Goal: Task Accomplishment & Management: Complete application form

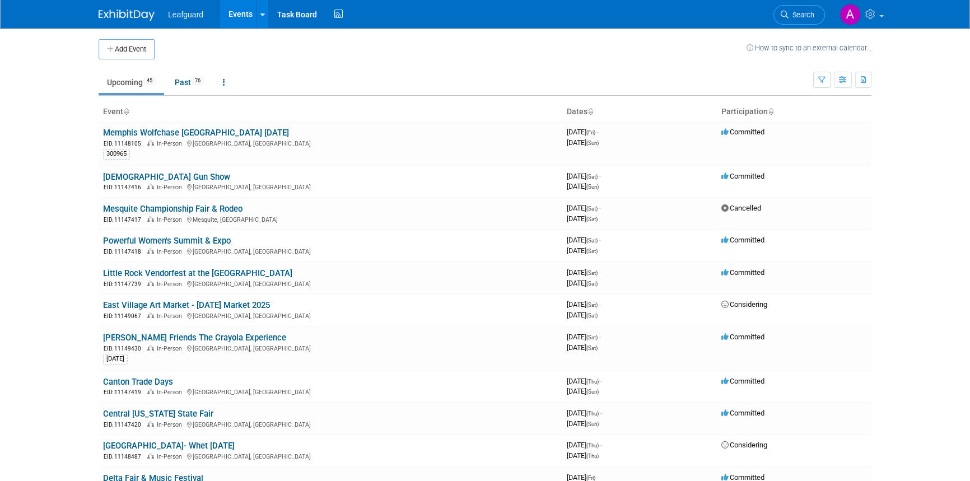
click at [45, 84] on body "Leafguard Events Add Event Bulk Upload Events Shareable Event Boards Recently V…" at bounding box center [485, 240] width 970 height 481
click at [198, 82] on span "76" at bounding box center [198, 81] width 12 height 8
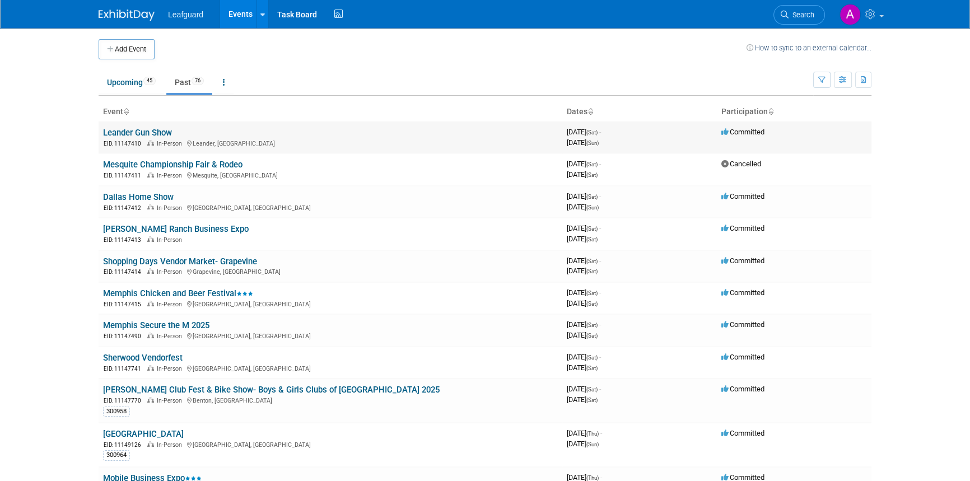
click at [162, 129] on link "Leander Gun Show" at bounding box center [137, 133] width 69 height 10
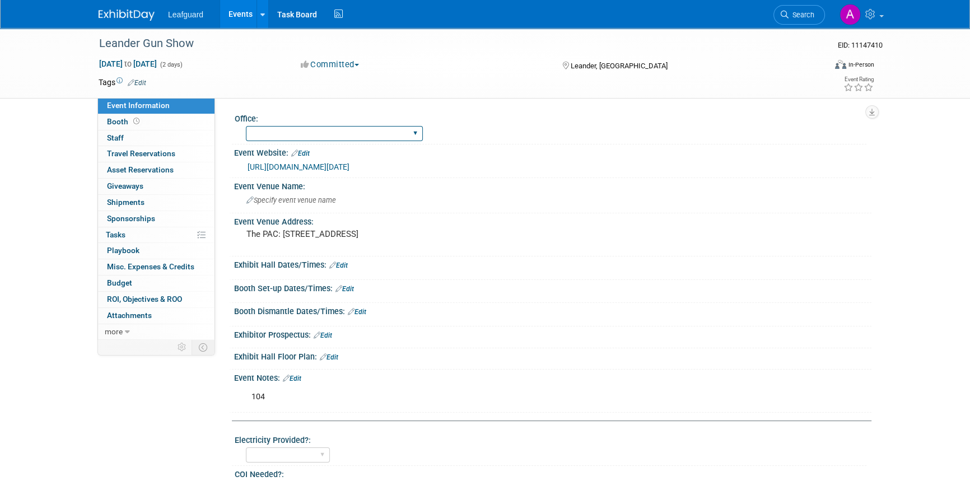
click at [258, 129] on select "Albany Arkansas Austin Birmingham Charlotte Chicago Cleveland Colorado Columbia…" at bounding box center [334, 133] width 177 height 15
select select "Austin"
click at [246, 126] on select "Albany Arkansas Austin Birmingham Charlotte Chicago Cleveland Colorado Columbia…" at bounding box center [334, 133] width 177 height 15
click at [141, 296] on span "ROI, Objectives & ROO 0" at bounding box center [144, 299] width 75 height 9
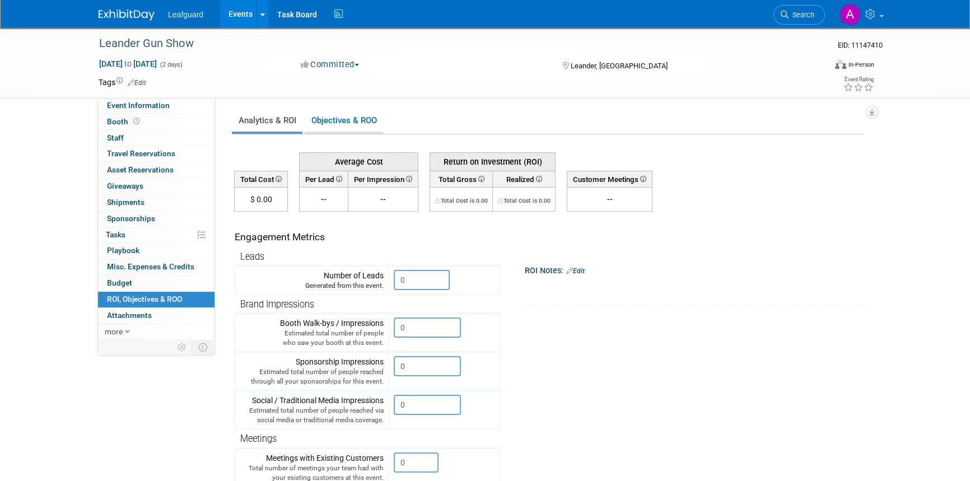
click at [347, 122] on link "Objectives & ROO 0" at bounding box center [344, 121] width 78 height 22
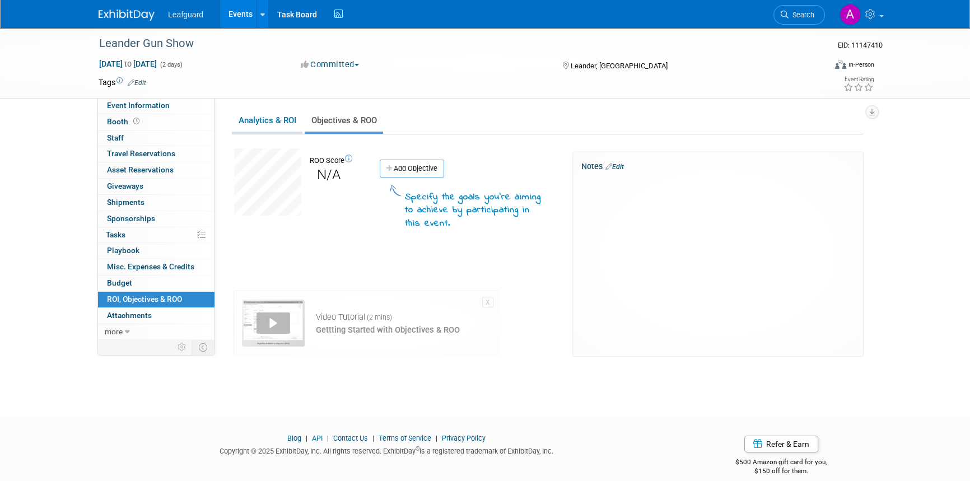
click at [282, 122] on link "Analytics & ROI" at bounding box center [267, 121] width 71 height 22
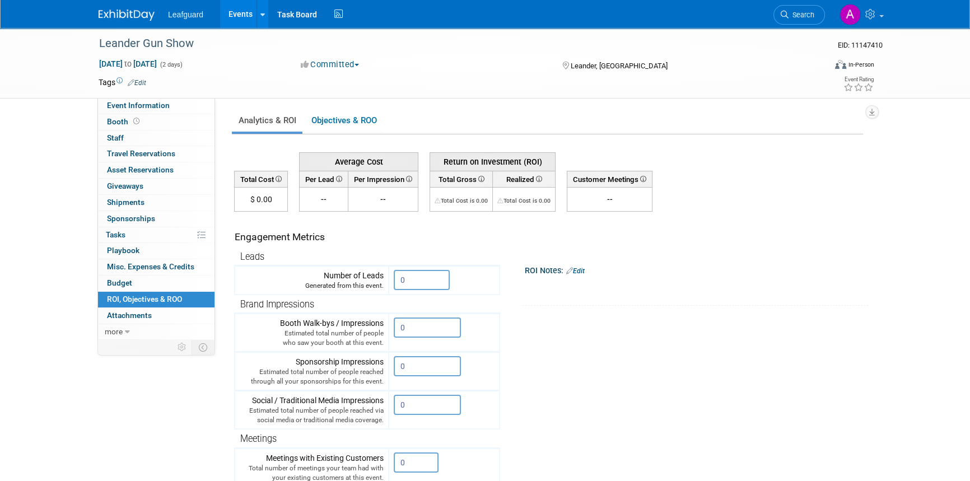
click at [143, 13] on img at bounding box center [127, 15] width 56 height 11
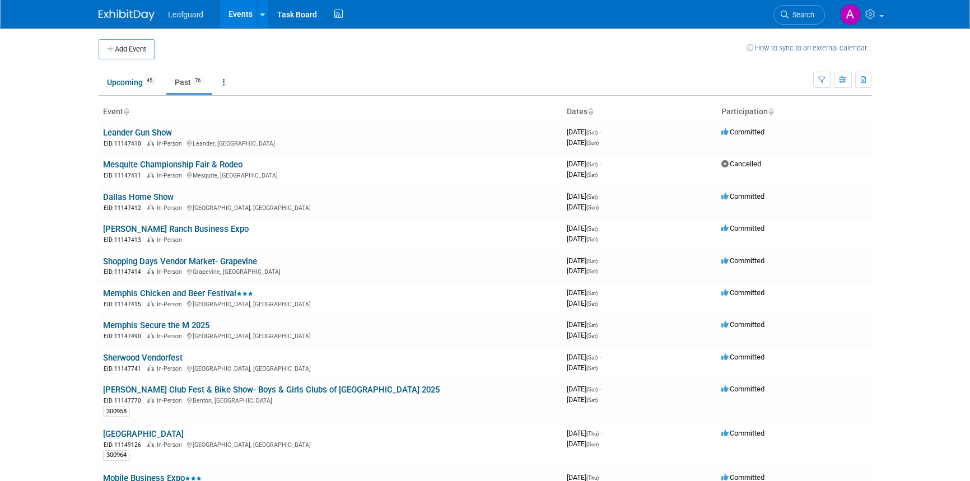
click at [122, 15] on img at bounding box center [127, 15] width 56 height 11
click at [133, 84] on link "Upcoming 45" at bounding box center [132, 82] width 66 height 21
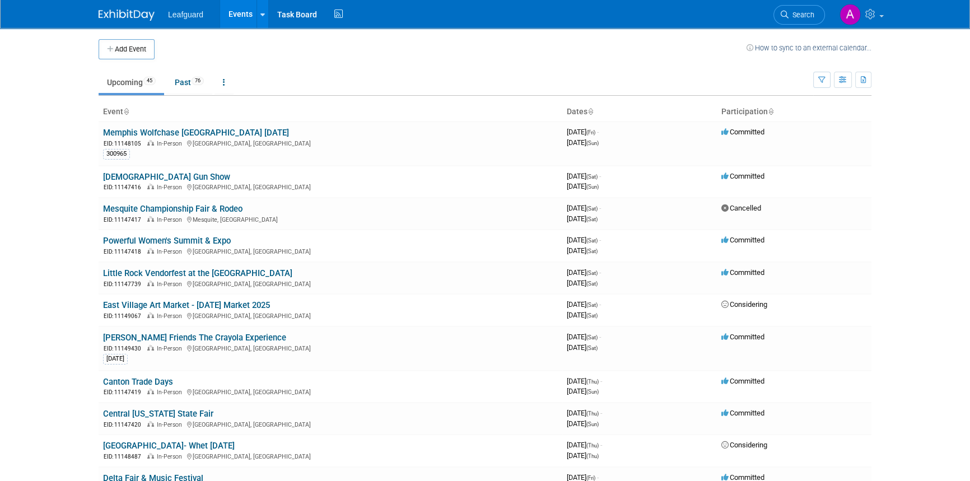
click at [593, 112] on icon at bounding box center [591, 112] width 6 height 7
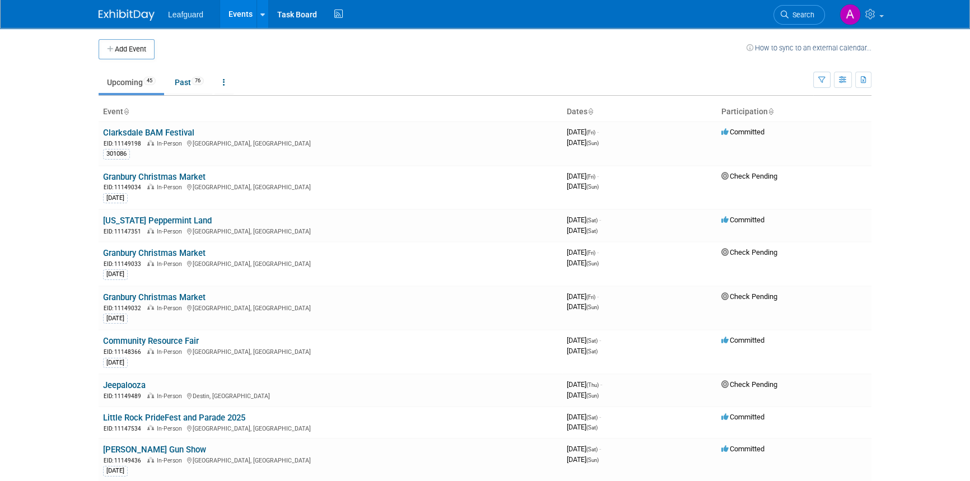
click at [593, 112] on icon at bounding box center [591, 112] width 6 height 7
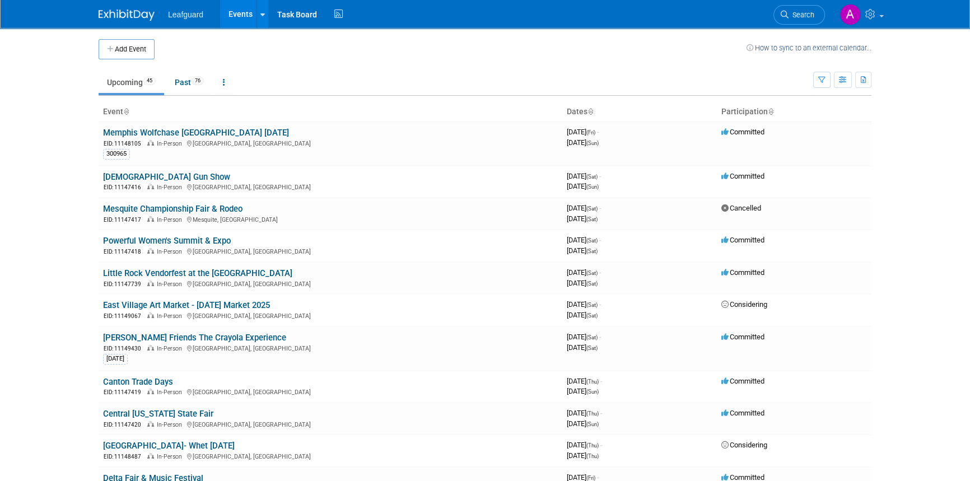
click at [593, 113] on icon at bounding box center [591, 112] width 6 height 7
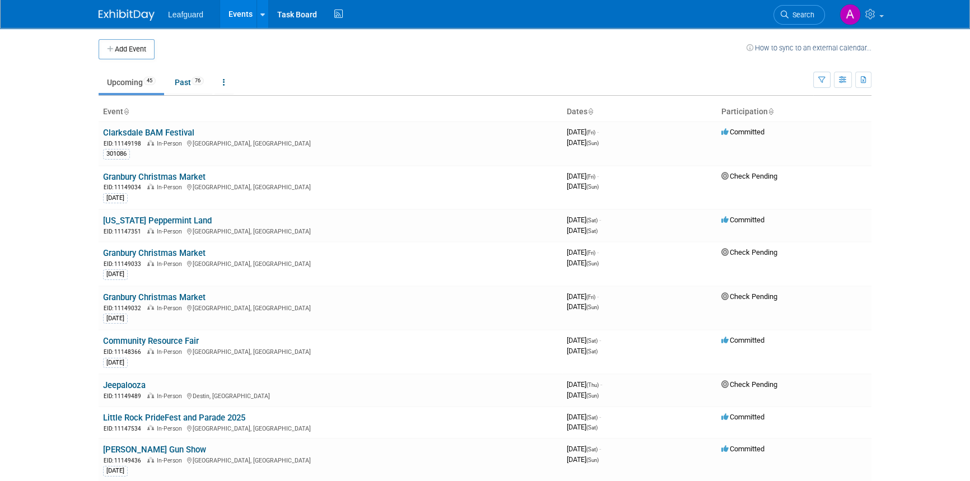
click at [772, 110] on icon at bounding box center [771, 112] width 6 height 7
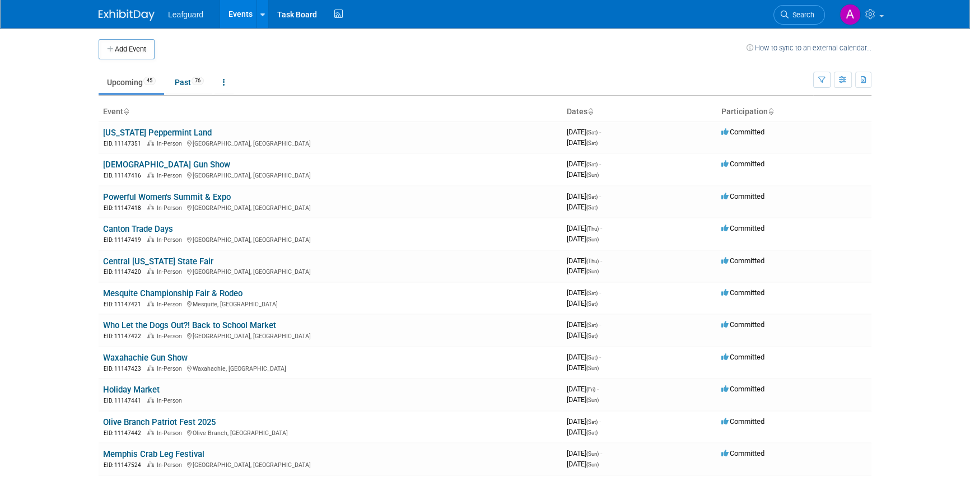
click at [772, 110] on icon at bounding box center [771, 112] width 6 height 7
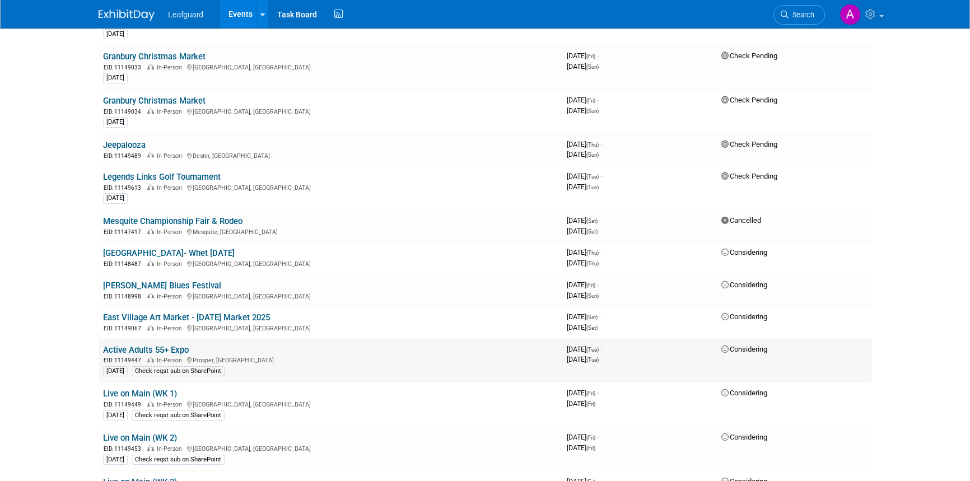
scroll to position [203, 0]
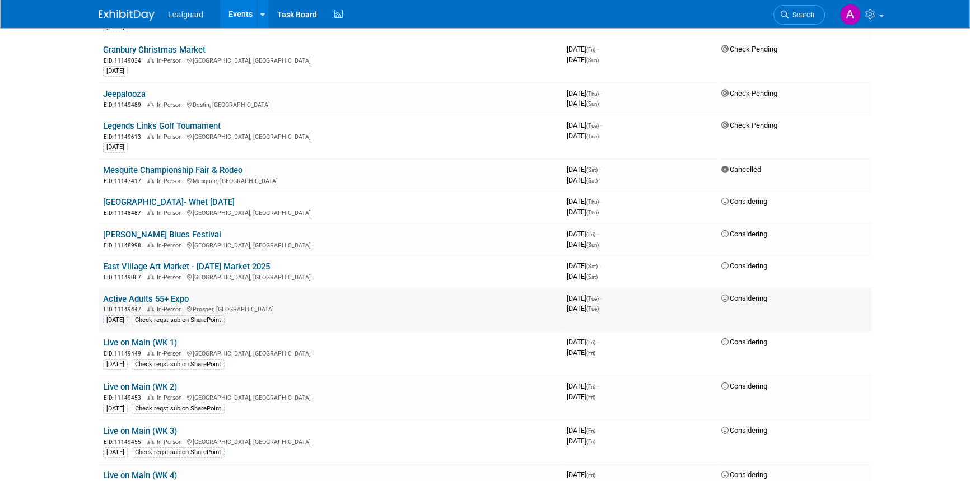
click at [133, 295] on link "Active Adults 55+ Expo" at bounding box center [146, 299] width 86 height 10
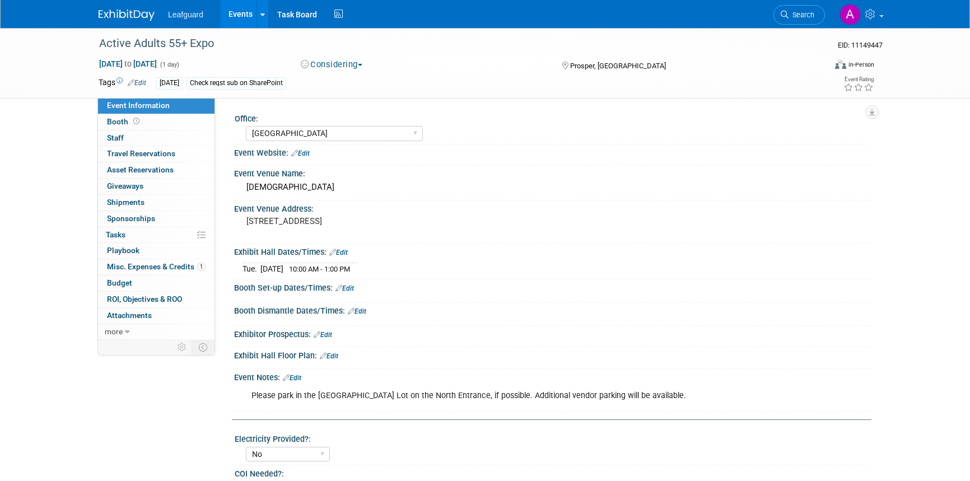
select select "Dallas"
select select "No"
select select "Yes"
select select "Credit Card"
click at [123, 15] on img at bounding box center [127, 15] width 56 height 11
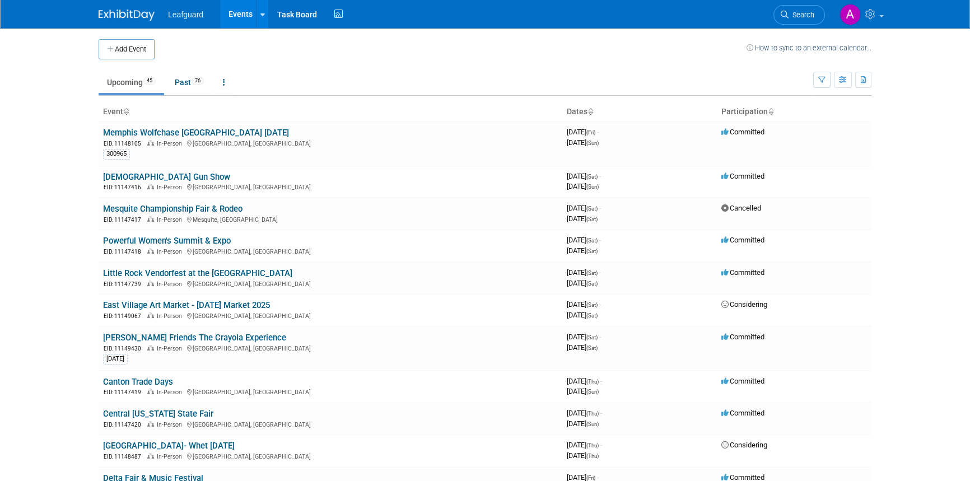
click at [770, 110] on icon at bounding box center [771, 112] width 6 height 7
click at [122, 10] on img at bounding box center [127, 15] width 56 height 11
click at [133, 11] on img at bounding box center [127, 15] width 56 height 11
click at [119, 57] on button "Add Event" at bounding box center [127, 49] width 56 height 20
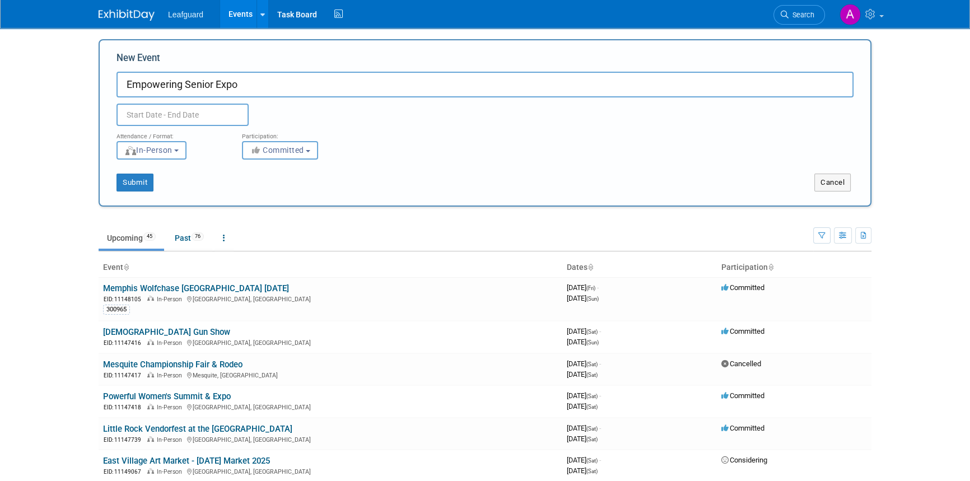
type input "Empowering Senior Expo"
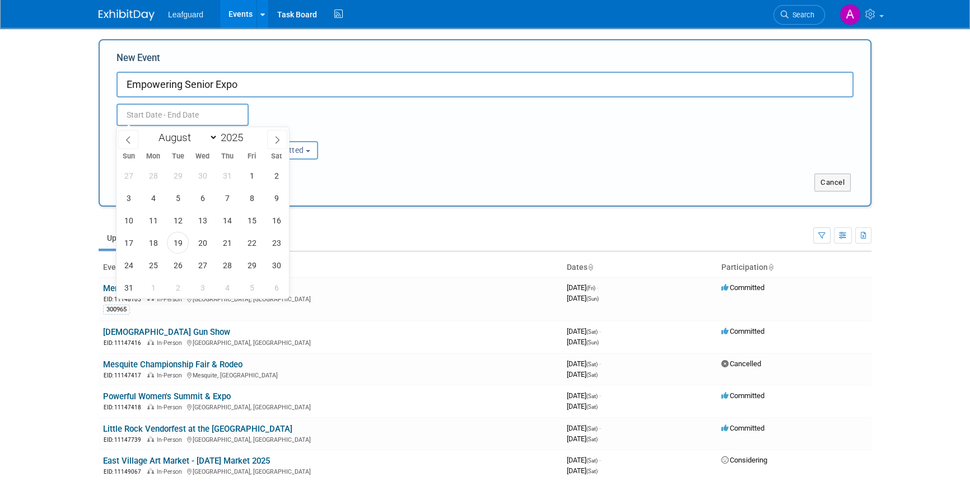
click at [171, 121] on input "text" at bounding box center [183, 115] width 132 height 22
click at [212, 136] on select "January February March April May June July August September October November De…" at bounding box center [185, 138] width 64 height 14
select select "9"
click at [153, 131] on select "January February March April May June July August September October November De…" at bounding box center [185, 138] width 64 height 14
click at [227, 177] on span "2" at bounding box center [227, 176] width 22 height 22
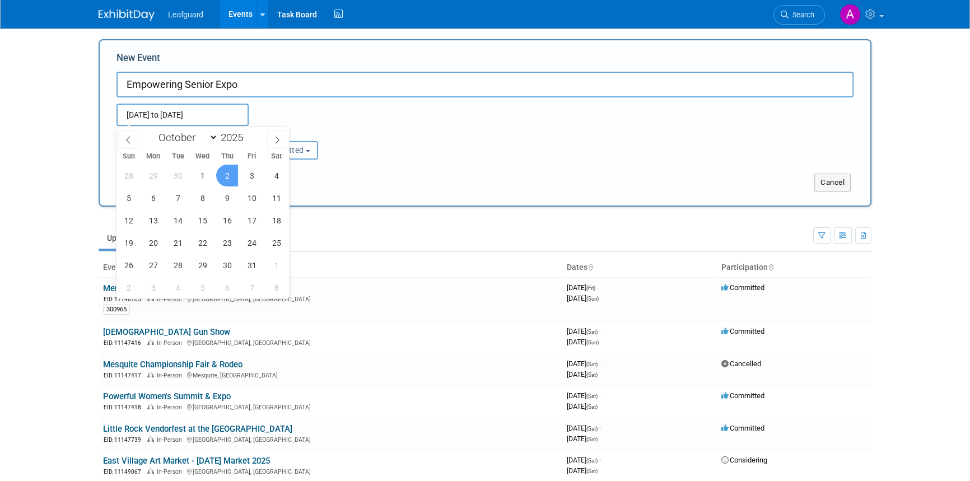
click at [235, 175] on span "2" at bounding box center [227, 176] width 22 height 22
type input "[DATE] to [DATE]"
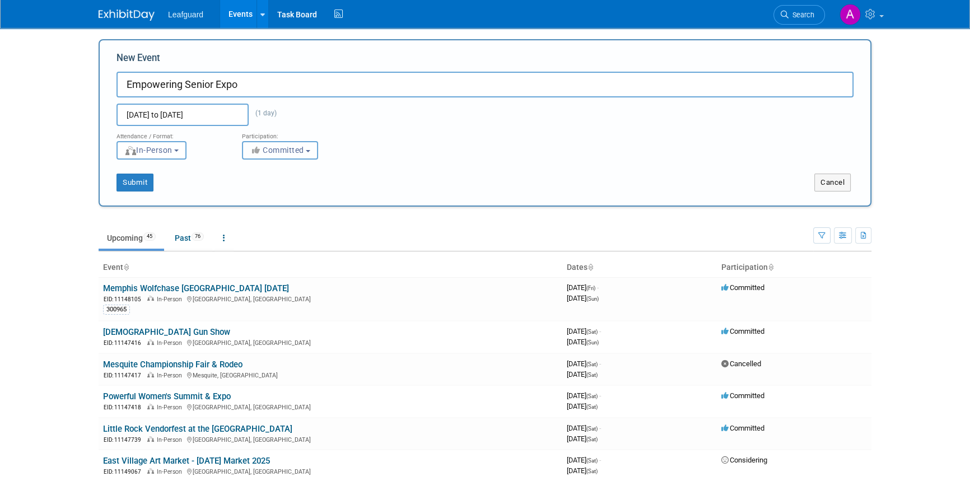
click at [259, 150] on icon "button" at bounding box center [256, 150] width 13 height 8
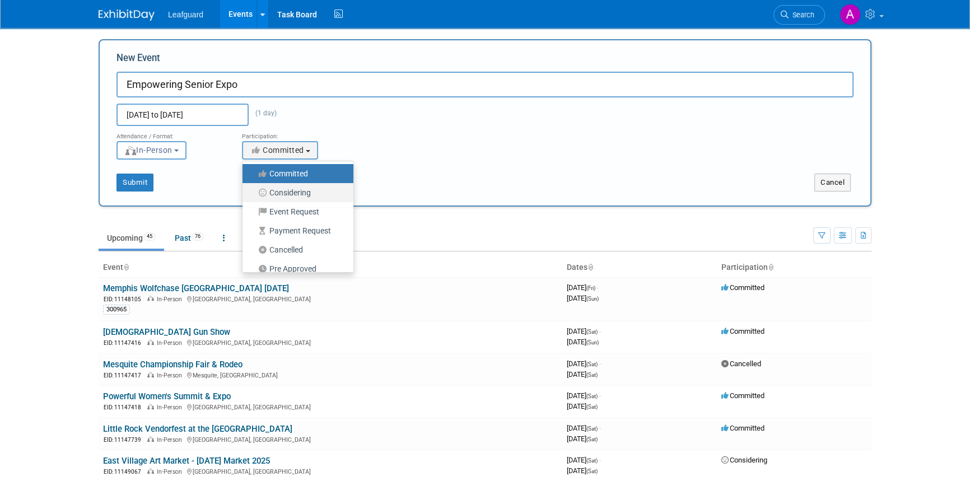
click at [292, 190] on label "Considering" at bounding box center [295, 192] width 94 height 15
click at [253, 190] on input "Considering" at bounding box center [248, 192] width 7 height 7
select select "2"
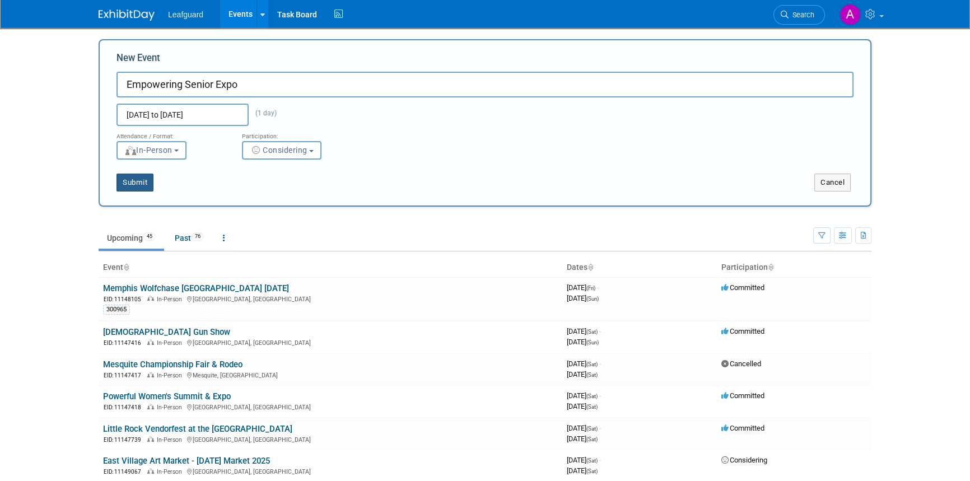
click at [143, 180] on button "Submit" at bounding box center [135, 183] width 37 height 18
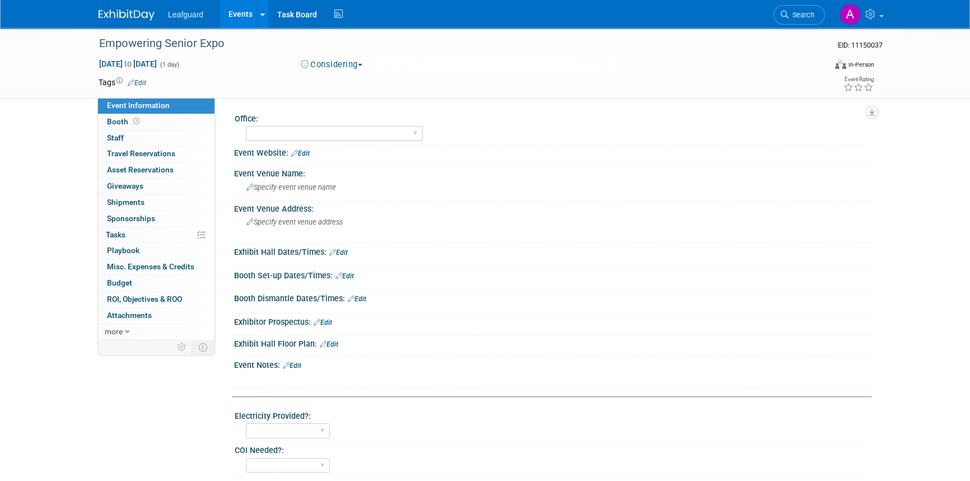
click at [125, 10] on img at bounding box center [127, 15] width 56 height 11
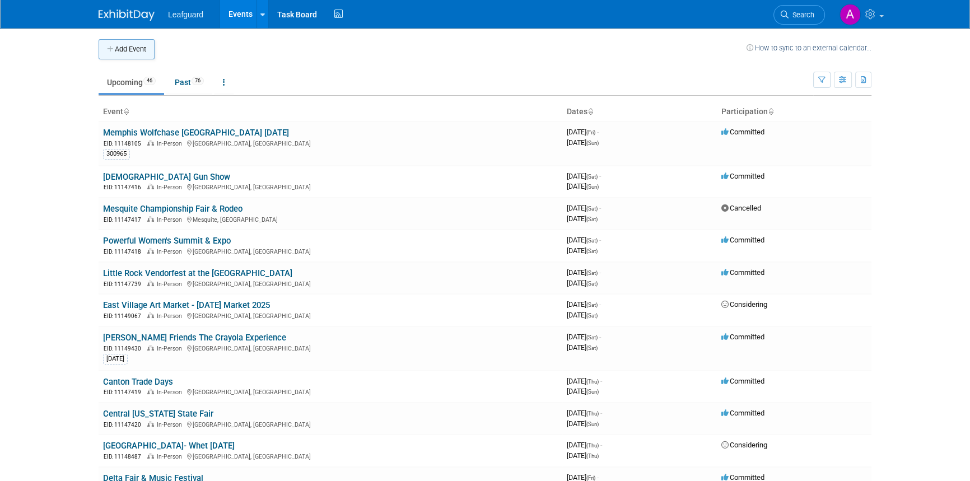
click at [121, 44] on button "Add Event" at bounding box center [127, 49] width 56 height 20
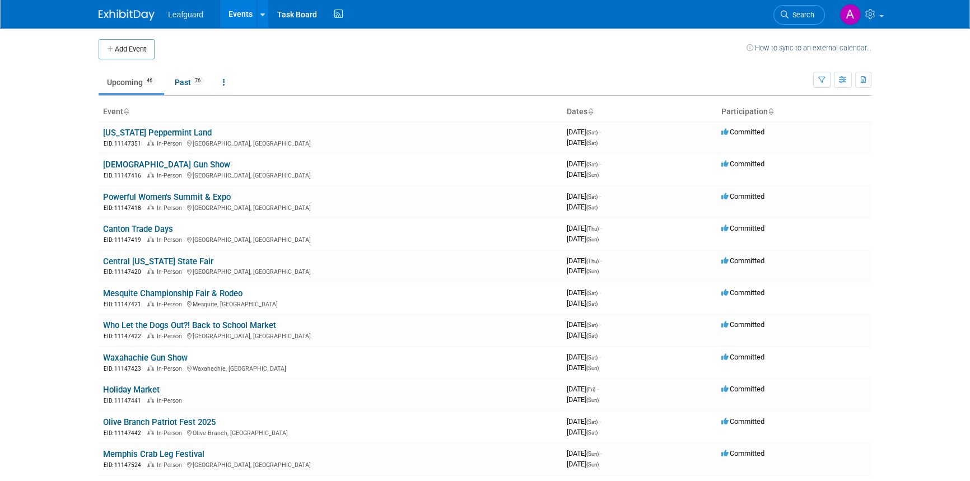
click at [770, 110] on icon at bounding box center [771, 112] width 6 height 7
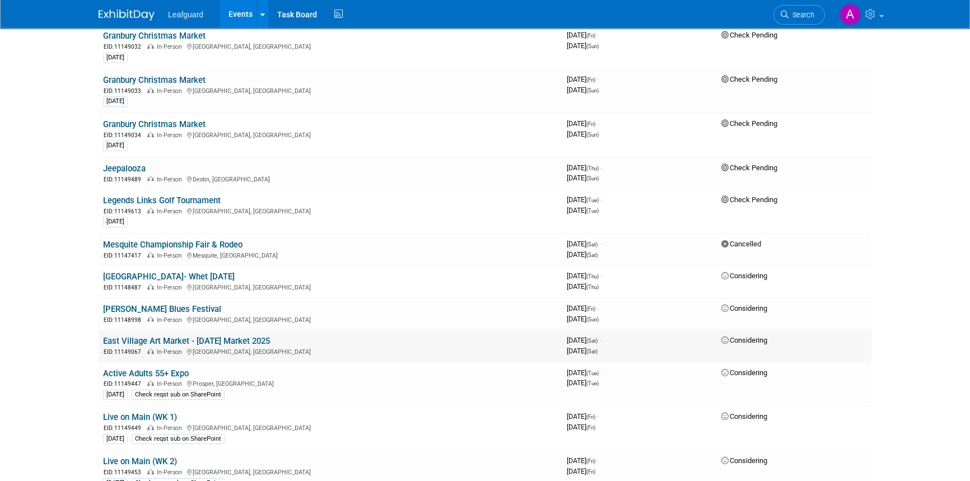
scroll to position [152, 0]
